Goal: Transaction & Acquisition: Obtain resource

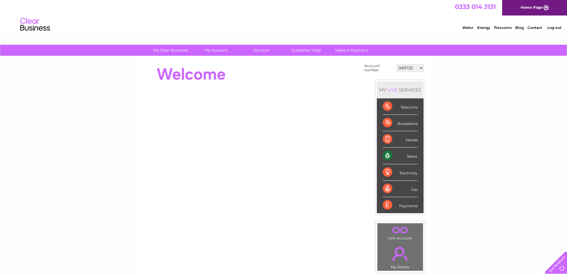
click at [404, 64] on select "949732 951902 951928 951929 955382 955447 955806 955937 956247 956364 956484 95…" at bounding box center [410, 67] width 27 height 7
click at [402, 73] on td "949732 951902 951928 951929 955382 955447 955806 955937 956247 956364 956484 95…" at bounding box center [411, 67] width 30 height 11
drag, startPoint x: 402, startPoint y: 73, endPoint x: 402, endPoint y: 69, distance: 3.9
click at [402, 71] on td "949732 951902 951928 951929 955382 955447 955806 955937 956247 956364 956484 95…" at bounding box center [411, 67] width 30 height 11
click at [403, 68] on select "949732 951902 951928 951929 955382 955447 955806 955937 956247 956364 956484 95…" at bounding box center [410, 67] width 27 height 7
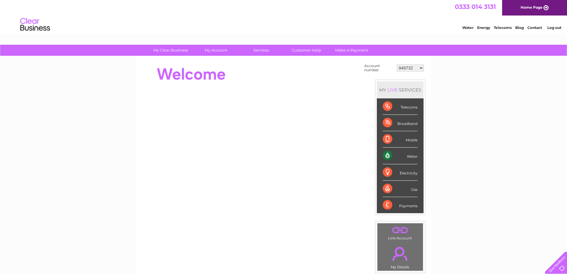
select select "1113831"
click at [397, 64] on select "949732 951902 951928 951929 955382 955447 955806 955937 956247 956364 956484 95…" at bounding box center [410, 67] width 27 height 7
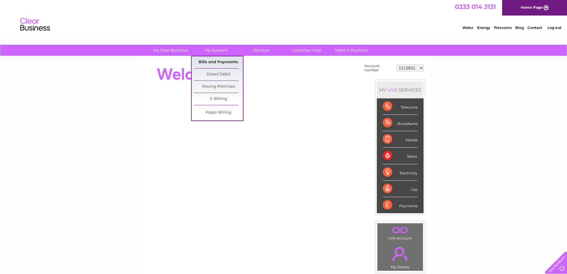
click at [217, 60] on link "Bills and Payments" at bounding box center [218, 62] width 49 height 12
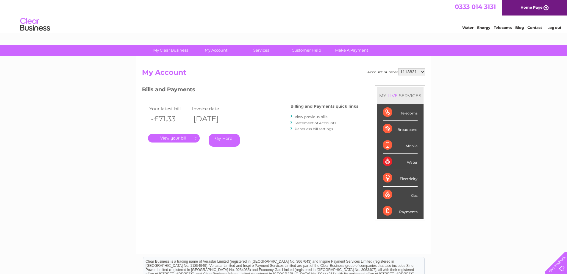
click at [186, 139] on link "." at bounding box center [174, 138] width 52 height 9
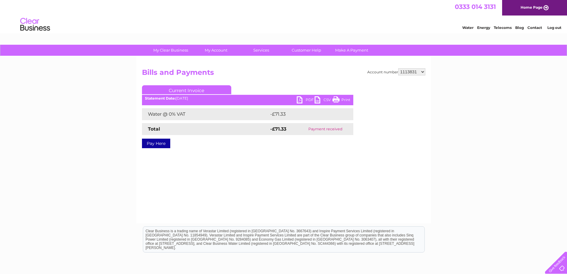
click at [303, 98] on link "PDF" at bounding box center [306, 100] width 18 height 9
click at [404, 70] on select "949732 951902 951928 951929 955382 955447 955806 955937 956247 956364 956484 95…" at bounding box center [411, 71] width 27 height 7
select select "30320697"
click at [398, 68] on select "949732 951902 951928 951929 955382 955447 955806 955937 956247 956364 956484 95…" at bounding box center [411, 71] width 27 height 7
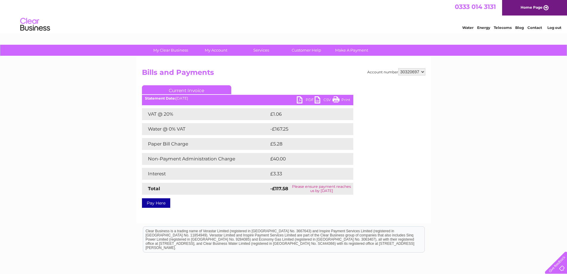
click at [301, 103] on link "PDF" at bounding box center [306, 100] width 18 height 9
click at [403, 73] on select "949732 951902 951928 951929 955382 955447 955806 955937 956247 956364 956484 95…" at bounding box center [411, 71] width 27 height 7
select select "984054"
click at [398, 68] on select "949732 951902 951928 951929 955382 955447 955806 955937 956247 956364 956484 95…" at bounding box center [411, 71] width 27 height 7
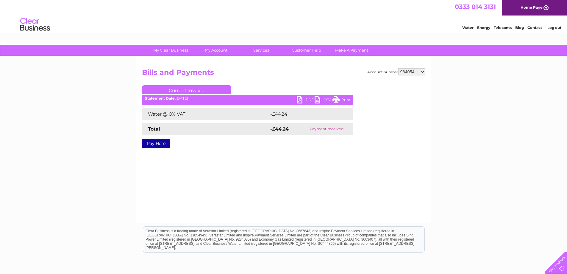
click at [300, 99] on link "PDF" at bounding box center [306, 100] width 18 height 9
click at [407, 71] on select "949732 951902 951928 951929 955382 955447 955806 955937 956247 956364 956484 95…" at bounding box center [411, 71] width 27 height 7
select select "1140583"
click at [398, 68] on select "949732 951902 951928 951929 955382 955447 955806 955937 956247 956364 956484 95…" at bounding box center [411, 71] width 27 height 7
click at [296, 102] on div "PDF CSV Print Statement Date: 04/08/2025" at bounding box center [247, 100] width 211 height 9
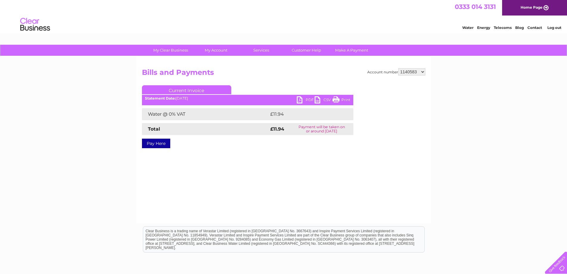
click at [298, 102] on link "PDF" at bounding box center [306, 100] width 18 height 9
drag, startPoint x: 410, startPoint y: 67, endPoint x: 410, endPoint y: 73, distance: 5.7
click at [410, 69] on div "Account number 949732 951902 951928 951929 955382 955447 955806 955937 956247 9…" at bounding box center [283, 139] width 295 height 167
click at [410, 73] on select "949732 951902 951928 951929 955382 955447 955806 955937 956247 956364 956484 95…" at bounding box center [411, 71] width 27 height 7
select select "30289453"
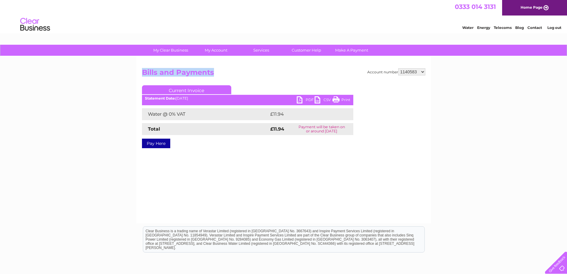
click at [398, 68] on select "949732 951902 951928 951929 955382 955447 955806 955937 956247 956364 956484 95…" at bounding box center [411, 71] width 27 height 7
click at [302, 98] on link "PDF" at bounding box center [306, 100] width 18 height 9
click at [406, 72] on select "949732 951902 951928 951929 955382 955447 955806 955937 956247 956364 956484 95…" at bounding box center [411, 71] width 27 height 7
select select "30306513"
click at [398, 68] on select "949732 951902 951928 951929 955382 955447 955806 955937 956247 956364 956484 95…" at bounding box center [411, 71] width 27 height 7
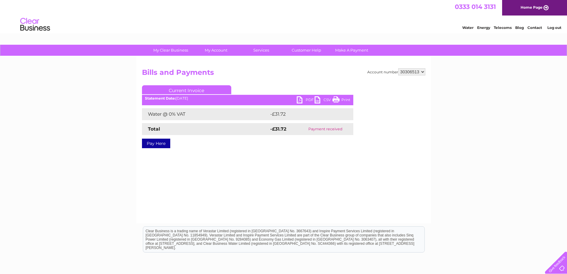
click at [299, 100] on link "PDF" at bounding box center [306, 100] width 18 height 9
drag, startPoint x: 409, startPoint y: 74, endPoint x: 373, endPoint y: 54, distance: 41.7
click at [409, 74] on select "949732 951902 951928 951929 955382 955447 955806 955937 956247 956364 956484 95…" at bounding box center [411, 71] width 27 height 7
select select "955382"
click at [398, 68] on select "949732 951902 951928 951929 955382 955447 955806 955937 956247 956364 956484 95…" at bounding box center [411, 71] width 27 height 7
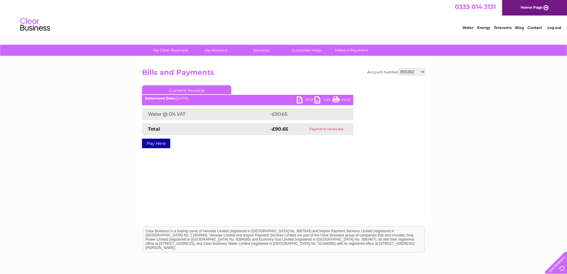
click at [304, 100] on link "PDF" at bounding box center [306, 100] width 18 height 9
click at [299, 99] on link "PDF" at bounding box center [306, 100] width 18 height 9
click at [407, 69] on select "949732 951902 951928 951929 955382 955447 955806 955937 956247 956364 956484 95…" at bounding box center [411, 71] width 27 height 7
select select "30264203"
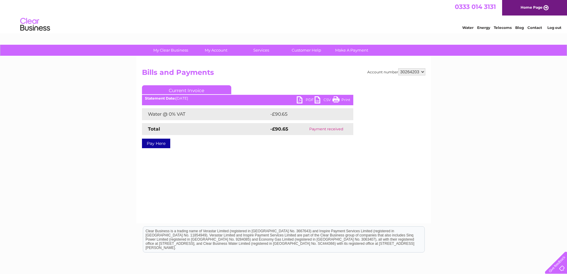
click at [398, 68] on select "949732 951902 951928 951929 955382 955447 955806 955937 956247 956364 956484 95…" at bounding box center [411, 71] width 27 height 7
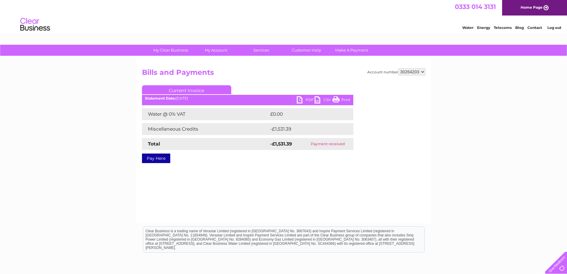
click at [302, 100] on link "PDF" at bounding box center [306, 100] width 18 height 9
click at [411, 71] on select "949732 951902 951928 951929 955382 955447 955806 955937 956247 956364 956484 95…" at bounding box center [411, 71] width 27 height 7
select select "30320697"
click at [398, 68] on select "949732 951902 951928 951929 955382 955447 955806 955937 956247 956364 956484 95…" at bounding box center [411, 71] width 27 height 7
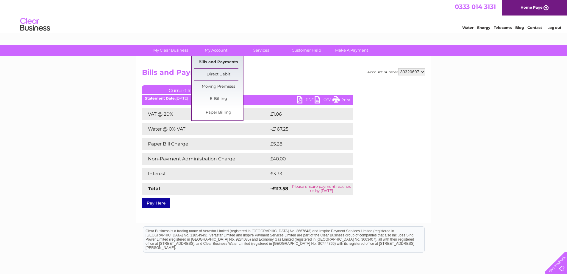
click at [222, 62] on link "Bills and Payments" at bounding box center [218, 62] width 49 height 12
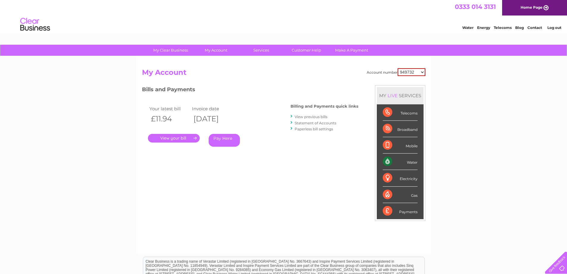
click at [415, 74] on select "949732 951902 951928 951929 955382 955447 955806 955937 956247 956364 956484 95…" at bounding box center [412, 72] width 28 height 8
click at [410, 74] on select "949732 951902 951928 951929 955382 955447 955806 955937 956247 956364 956484 95…" at bounding box center [412, 72] width 28 height 8
select select "30320697"
click at [398, 68] on select "949732 951902 951928 951929 955382 955447 955806 955937 956247 956364 956484 95…" at bounding box center [412, 72] width 28 height 8
click at [312, 117] on link "View previous bills" at bounding box center [311, 116] width 33 height 4
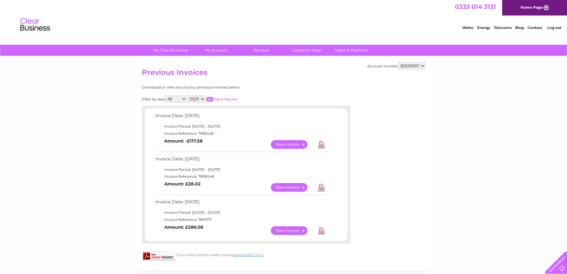
click at [322, 232] on link "Download" at bounding box center [321, 230] width 7 height 9
click at [295, 186] on link "View" at bounding box center [293, 187] width 44 height 9
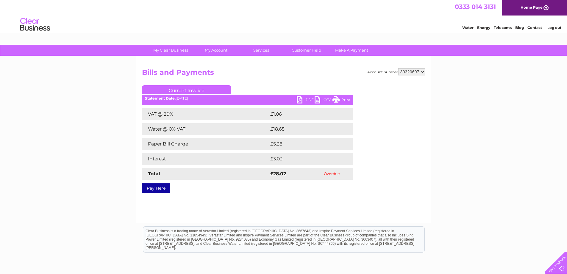
click at [302, 101] on link "PDF" at bounding box center [306, 100] width 18 height 9
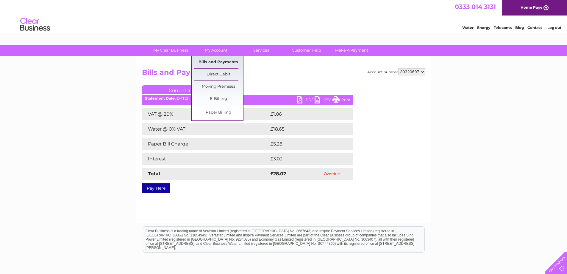
click at [220, 62] on link "Bills and Payments" at bounding box center [218, 62] width 49 height 12
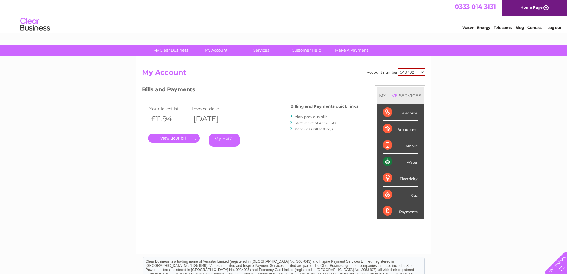
click at [407, 69] on select "949732 951902 951928 951929 955382 955447 955806 955937 956247 956364 956484 95…" at bounding box center [412, 72] width 28 height 8
select select "30320697"
click at [398, 68] on select "949732 951902 951928 951929 955382 955447 955806 955937 956247 956364 956484 95…" at bounding box center [412, 72] width 28 height 8
click at [181, 138] on link "." at bounding box center [174, 138] width 52 height 9
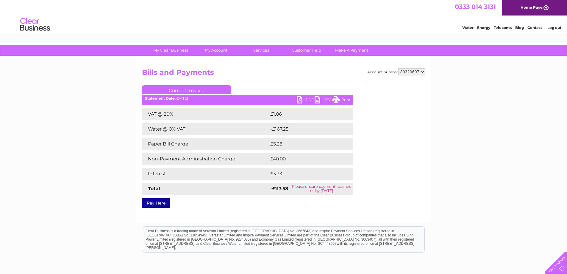
click at [302, 95] on ul "Current Invoice" at bounding box center [247, 90] width 211 height 11
click at [302, 98] on link "PDF" at bounding box center [306, 100] width 18 height 9
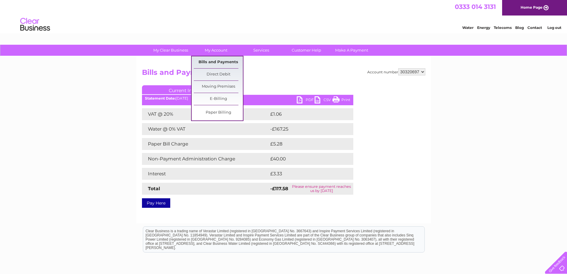
click at [218, 65] on link "Bills and Payments" at bounding box center [218, 62] width 49 height 12
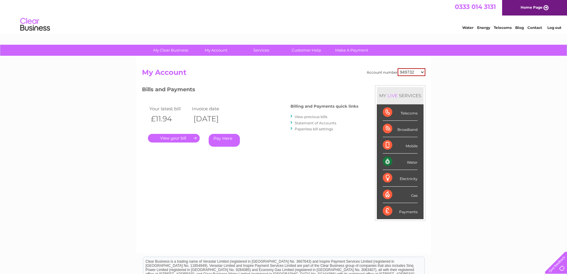
click at [302, 122] on link "Statement of Accounts" at bounding box center [316, 123] width 42 height 4
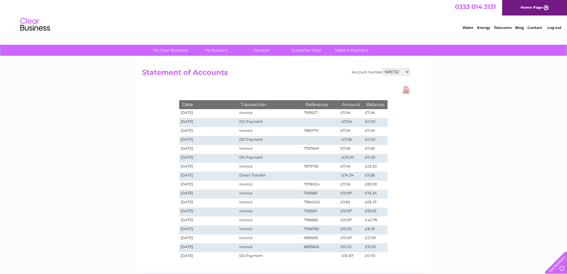
click at [390, 76] on h2 "Statement of Accounts" at bounding box center [276, 73] width 268 height 11
click at [391, 71] on select "949732 951902 951928 951929 955382 955447 955806 955937 956247 956364 956484 95…" at bounding box center [396, 71] width 27 height 7
select select "30320697"
click at [383, 68] on select "949732 951902 951928 951929 955382 955447 955806 955937 956247 956364 956484 95…" at bounding box center [396, 71] width 27 height 7
